Goal: Task Accomplishment & Management: Manage account settings

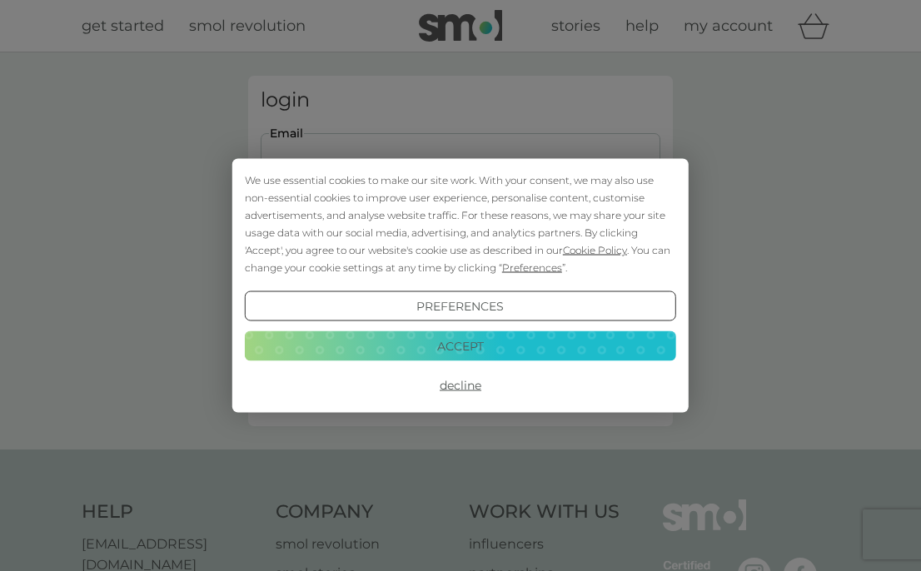
type input "philseaton1984@gmail.com"
click at [460, 261] on button "Login" at bounding box center [461, 262] width 400 height 48
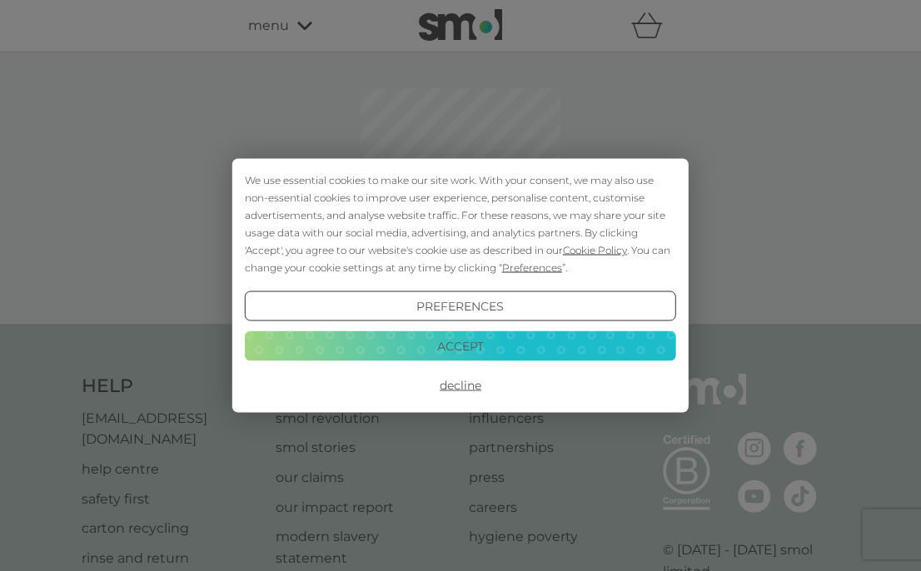
click at [461, 382] on button "Decline" at bounding box center [460, 386] width 431 height 30
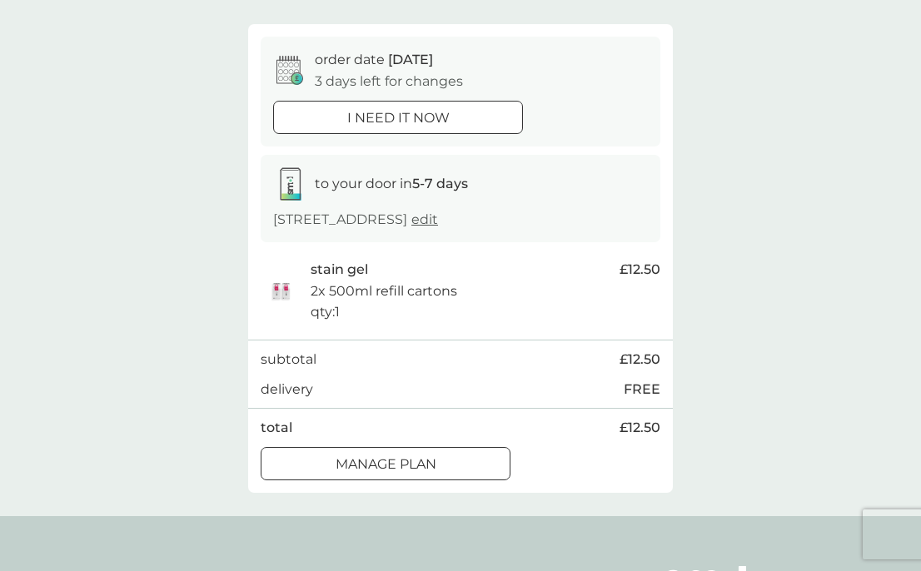
scroll to position [125, 0]
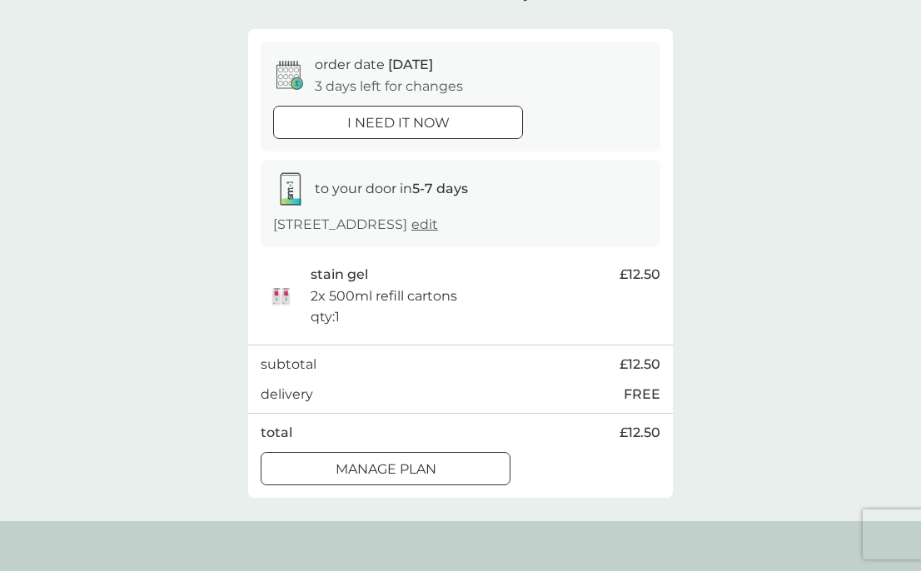
click at [390, 467] on div at bounding box center [386, 468] width 60 height 17
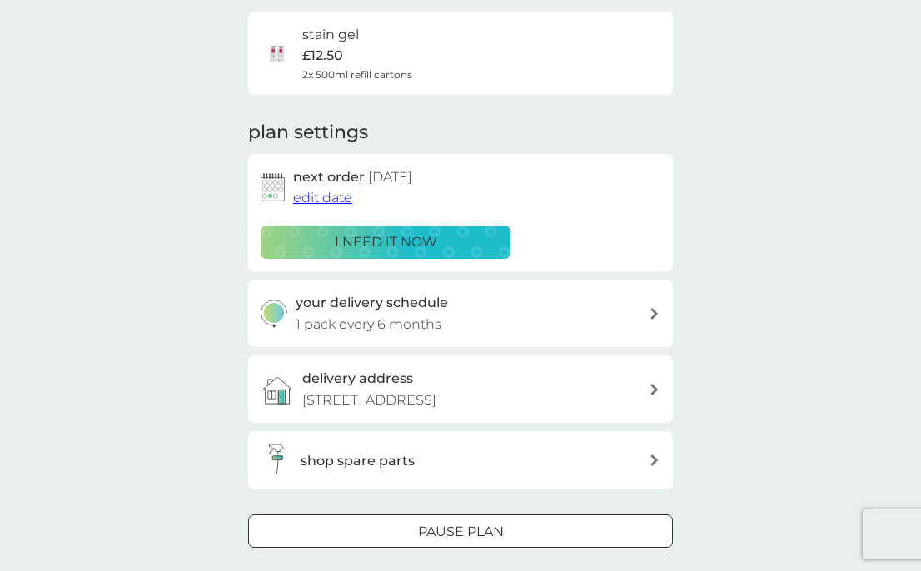
scroll to position [130, 0]
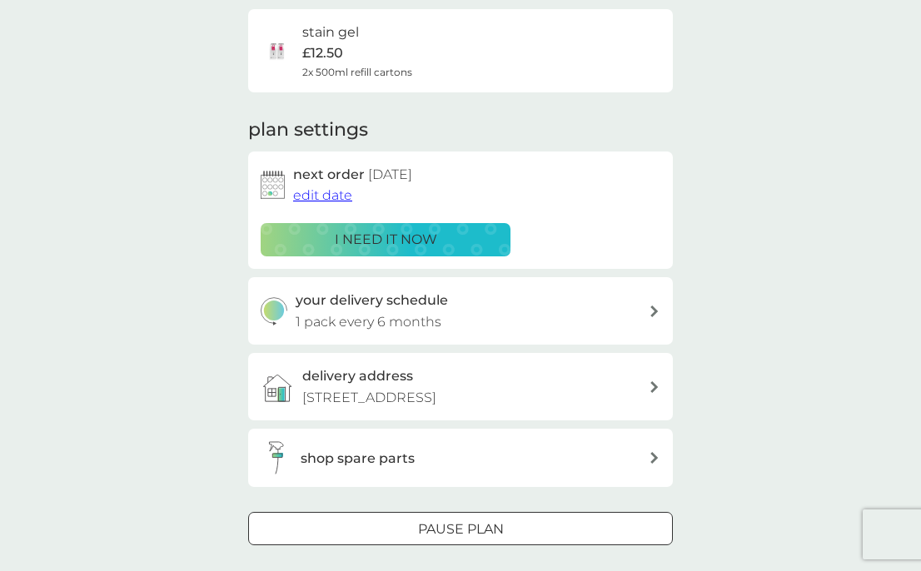
click at [497, 520] on p "Pause plan" at bounding box center [461, 530] width 86 height 22
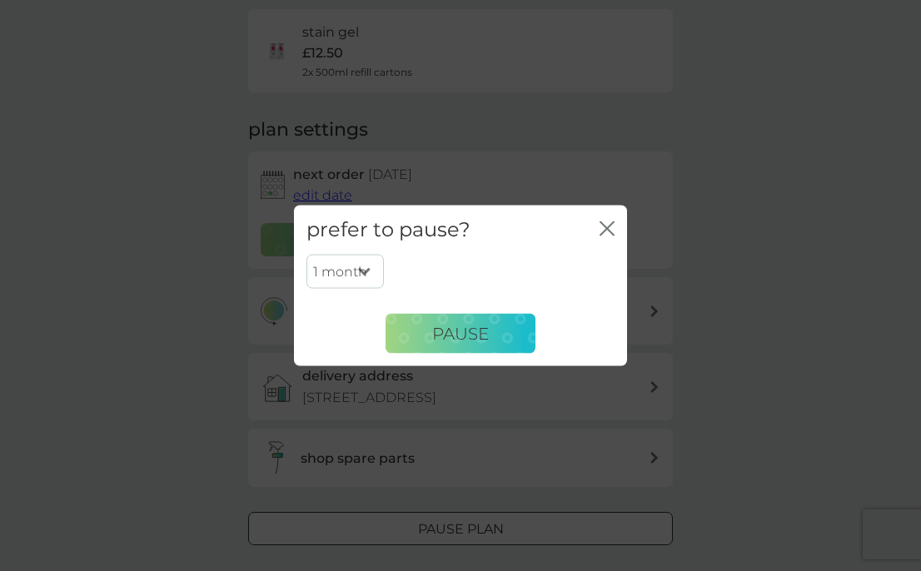
select select "6"
click at [447, 339] on span "Pause" at bounding box center [460, 333] width 57 height 20
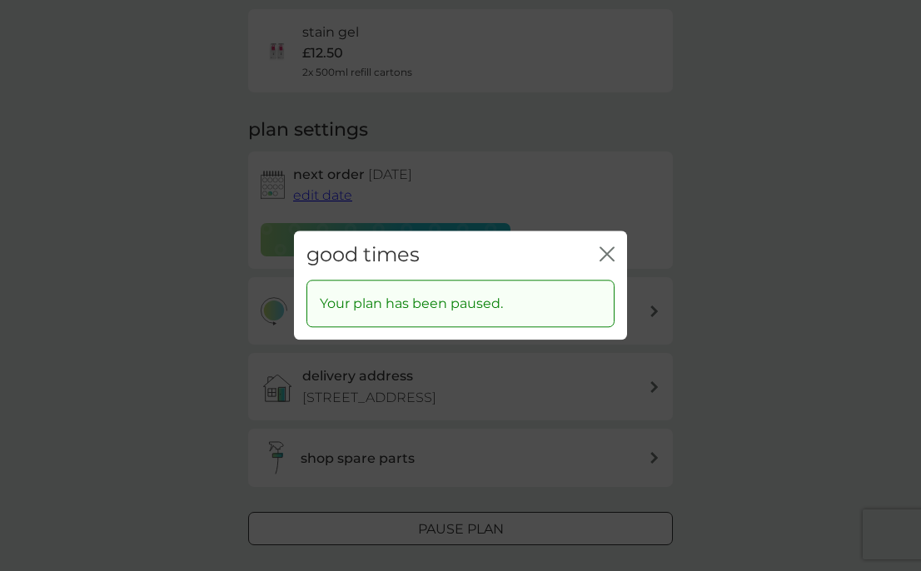
click at [604, 252] on icon "close" at bounding box center [603, 253] width 7 height 13
